Goal: Check status: Check status

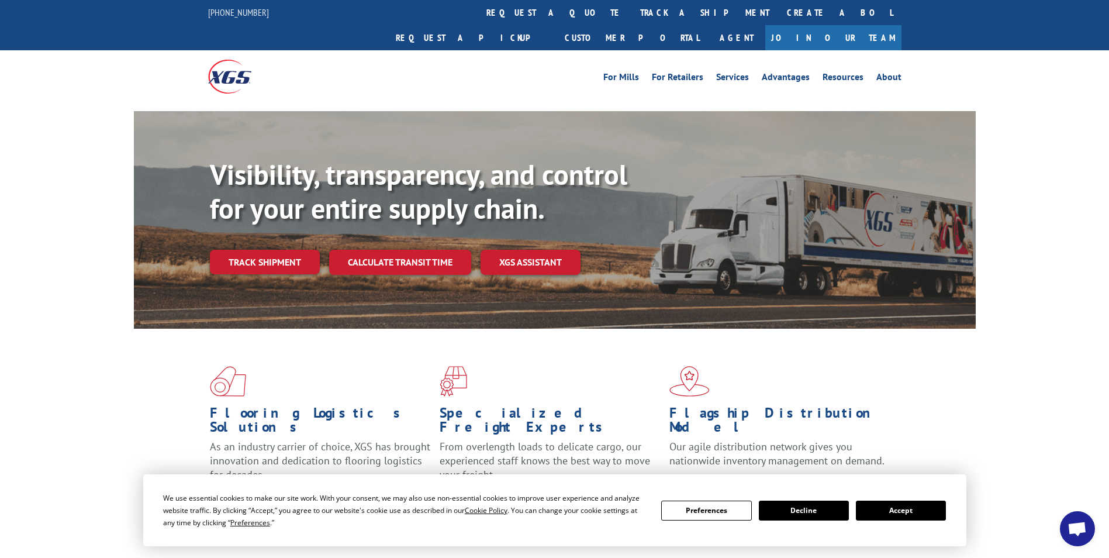
click at [902, 507] on button "Accept" at bounding box center [901, 510] width 90 height 20
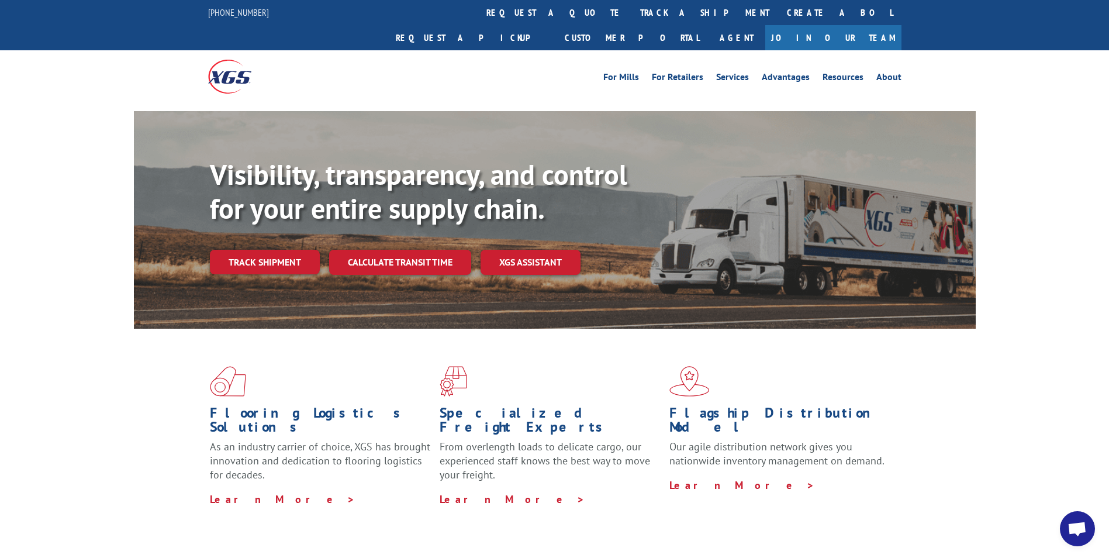
click at [631, 11] on link "track a shipment" at bounding box center [704, 12] width 147 height 25
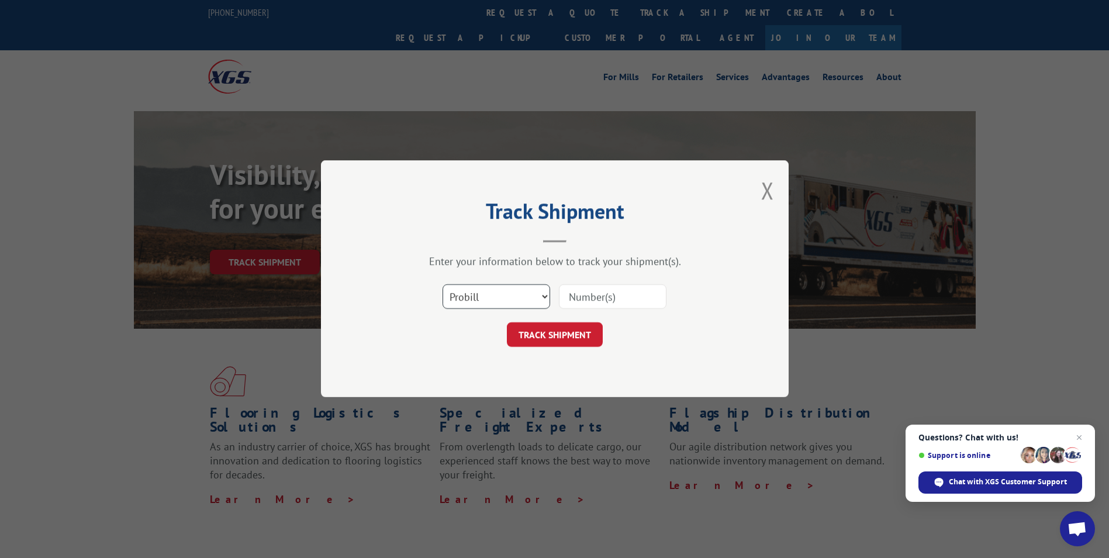
click at [473, 296] on select "Select category... Probill BOL PO" at bounding box center [496, 297] width 108 height 25
select select "bol"
click at [442, 285] on select "Select category... Probill BOL PO" at bounding box center [496, 297] width 108 height 25
drag, startPoint x: 634, startPoint y: 287, endPoint x: 595, endPoint y: 296, distance: 40.3
click at [596, 296] on input at bounding box center [613, 297] width 108 height 25
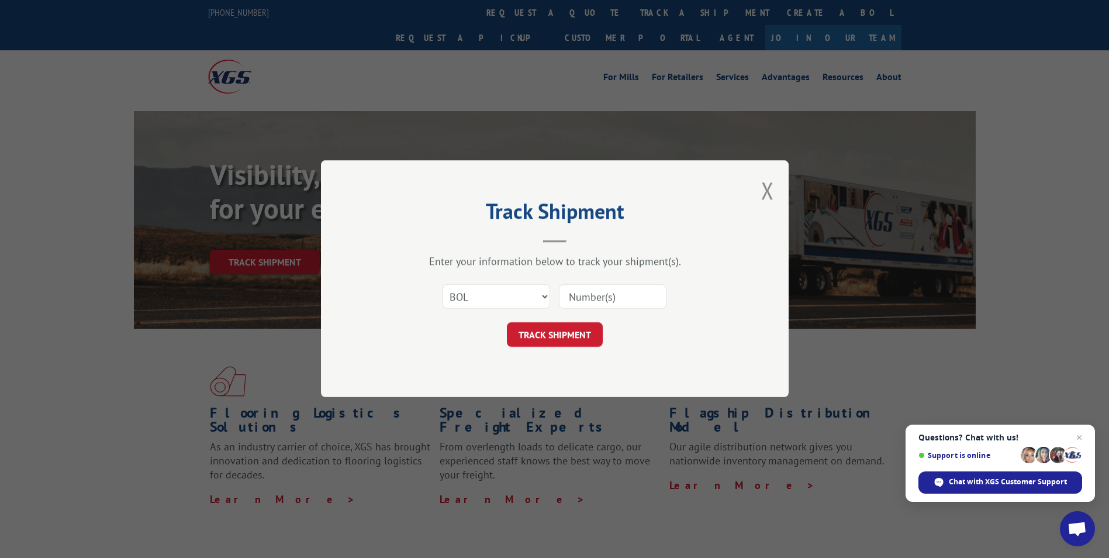
paste input "7070075"
type input "7070075"
click at [568, 337] on button "TRACK SHIPMENT" at bounding box center [555, 335] width 96 height 25
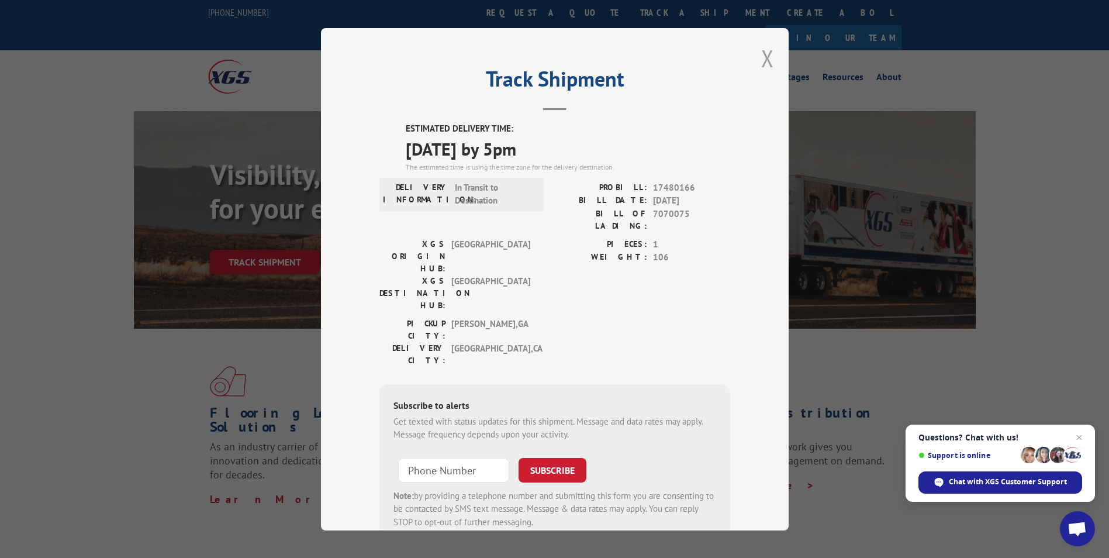
click at [761, 64] on button "Close modal" at bounding box center [767, 58] width 13 height 31
